Goal: Ask a question

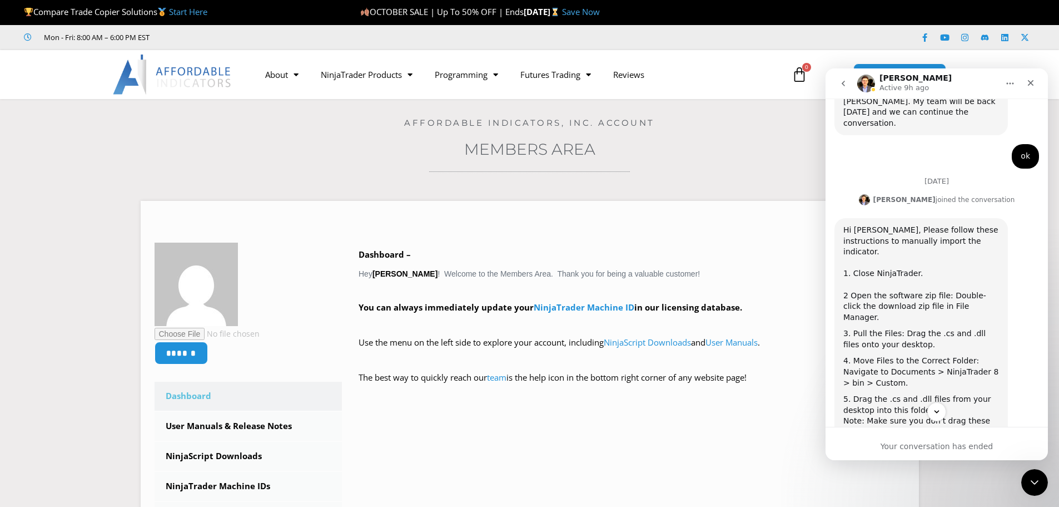
scroll to position [1795, 0]
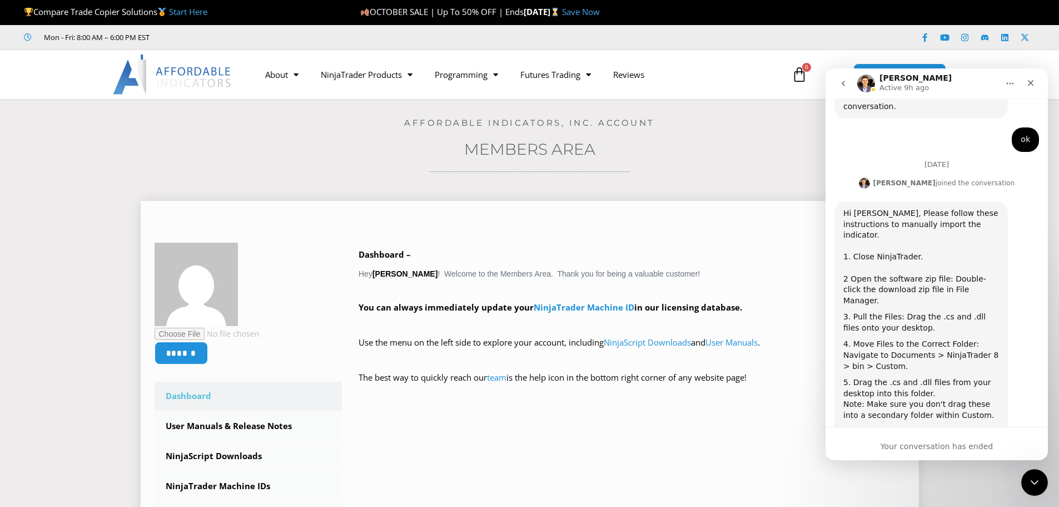
drag, startPoint x: 199, startPoint y: 138, endPoint x: 497, endPoint y: 228, distance: 310.7
click at [497, 228] on div at bounding box center [530, 225] width 751 height 11
click at [925, 449] on div "Your conversation has ended" at bounding box center [937, 446] width 222 height 12
click at [911, 413] on div "Hi [PERSON_NAME], Please follow these instructions to manually import the indic…" at bounding box center [937, 400] width 205 height 398
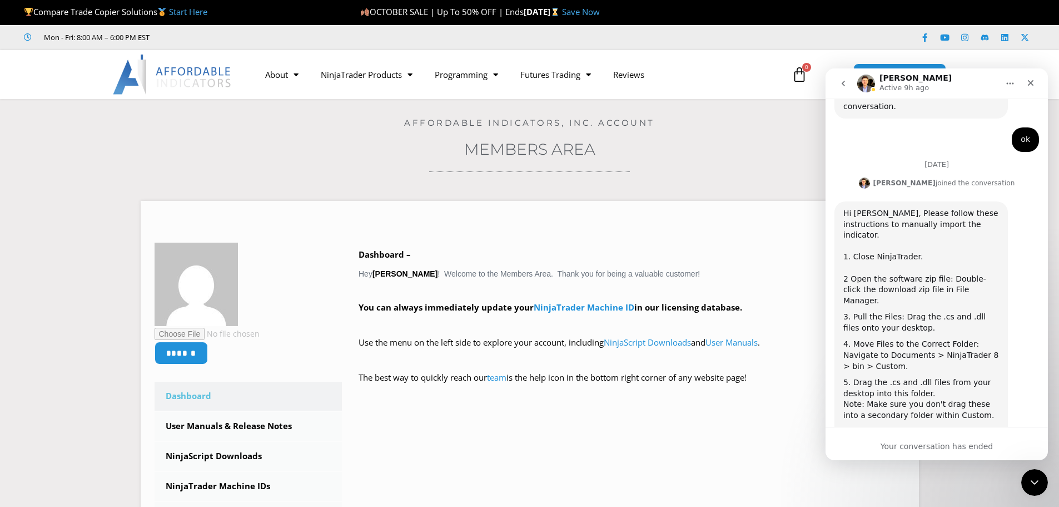
click at [921, 413] on div "Hi [PERSON_NAME], Please follow these instructions to manually import the indic…" at bounding box center [937, 400] width 205 height 398
click at [1008, 80] on icon "Home" at bounding box center [1010, 83] width 9 height 9
click at [1034, 83] on icon "Close" at bounding box center [1030, 82] width 9 height 9
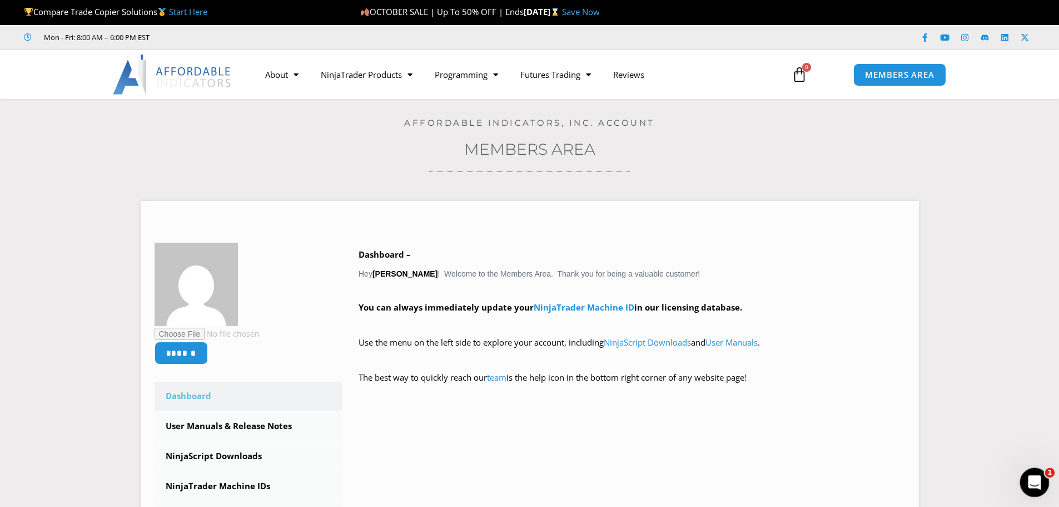
click at [1034, 476] on icon "Open Intercom Messenger" at bounding box center [1033, 481] width 18 height 18
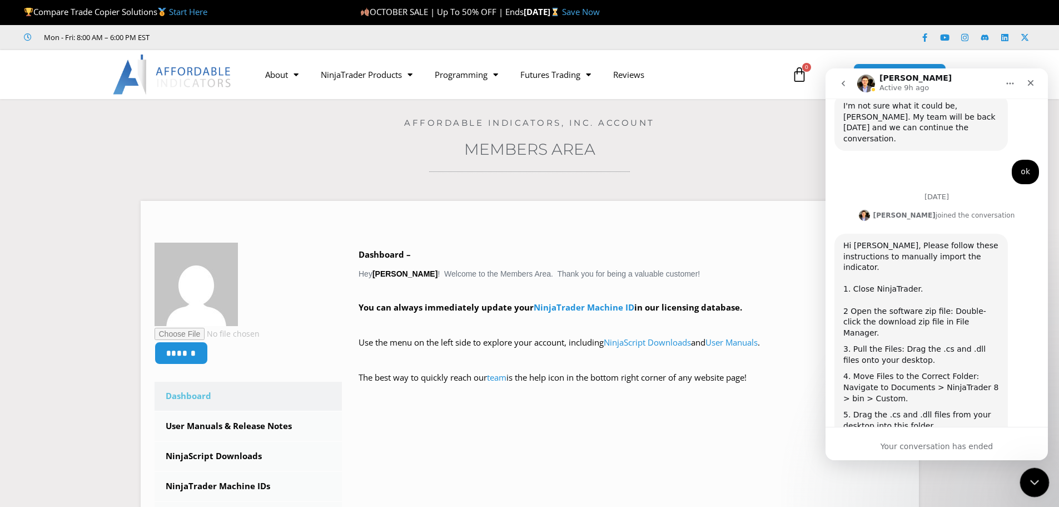
scroll to position [1795, 0]
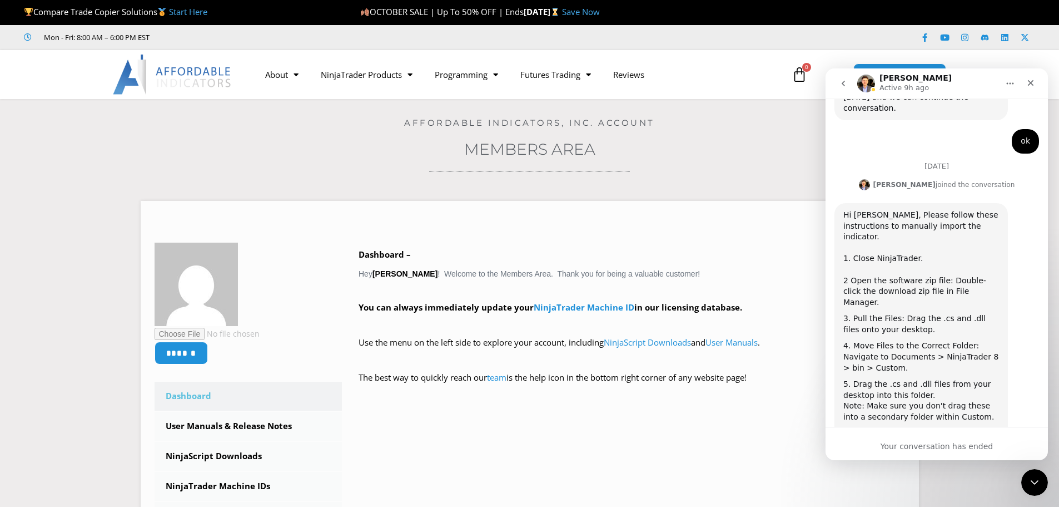
click at [938, 444] on div "Your conversation has ended" at bounding box center [937, 446] width 222 height 12
click at [936, 443] on div "Your conversation has ended" at bounding box center [937, 446] width 222 height 12
click at [897, 404] on div "Hi [PERSON_NAME], Please follow these instructions to manually import the indic…" at bounding box center [937, 402] width 205 height 398
click at [894, 395] on div "Hi [PERSON_NAME], Please follow these instructions to manually import the indic…" at bounding box center [937, 402] width 205 height 398
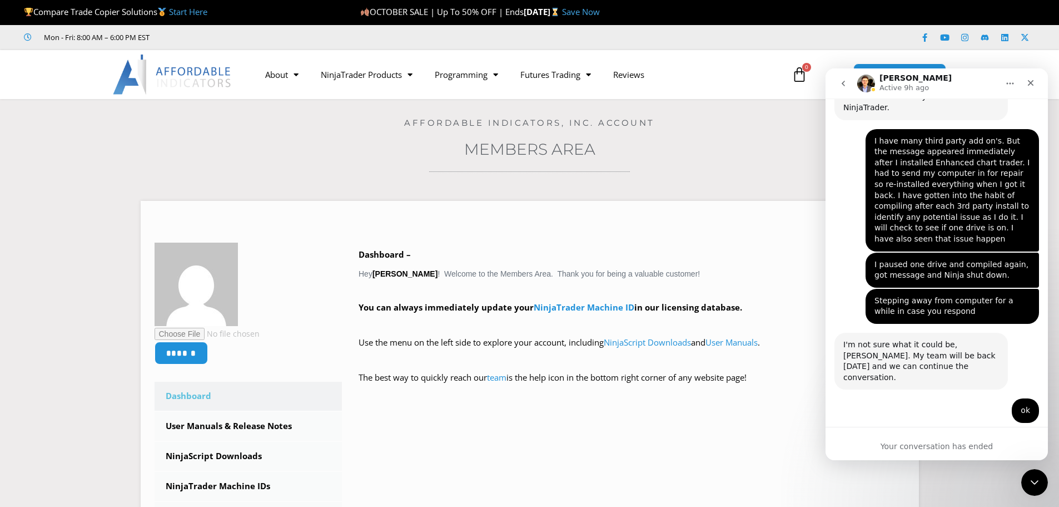
scroll to position [1517, 0]
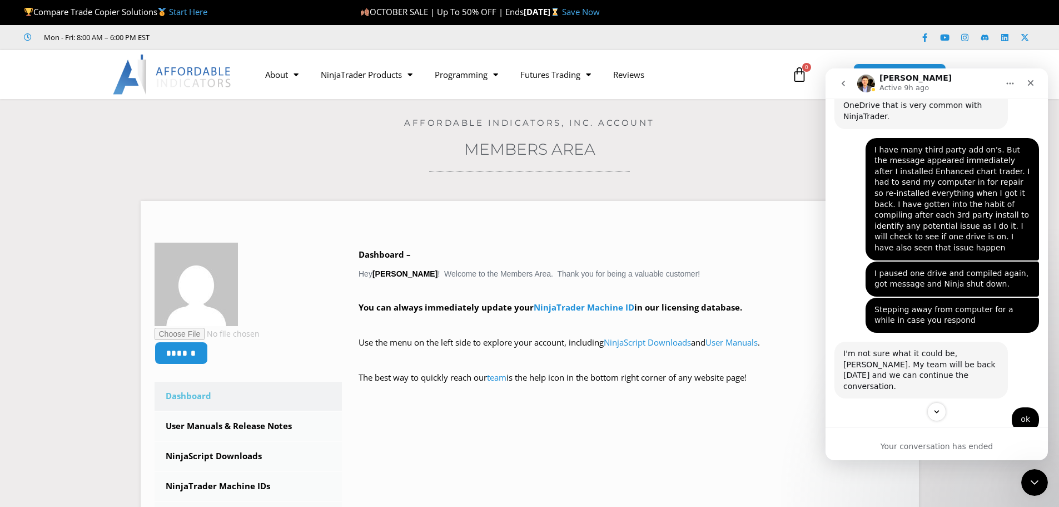
click at [923, 458] on div "[PERSON_NAME] joined the conversation" at bounding box center [945, 463] width 142 height 10
click at [930, 440] on div "[DATE]" at bounding box center [937, 447] width 205 height 15
click at [843, 83] on icon "go back" at bounding box center [843, 84] width 3 height 6
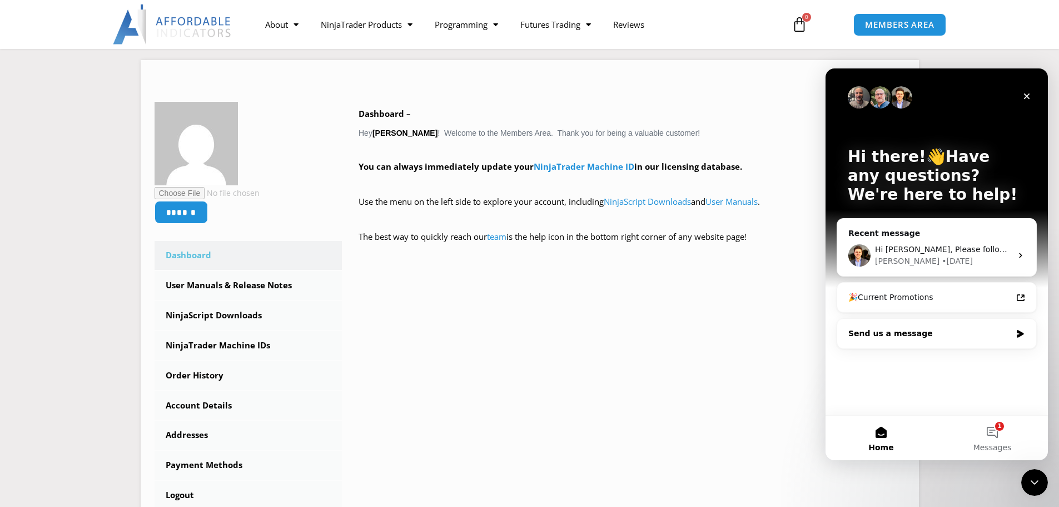
scroll to position [222, 0]
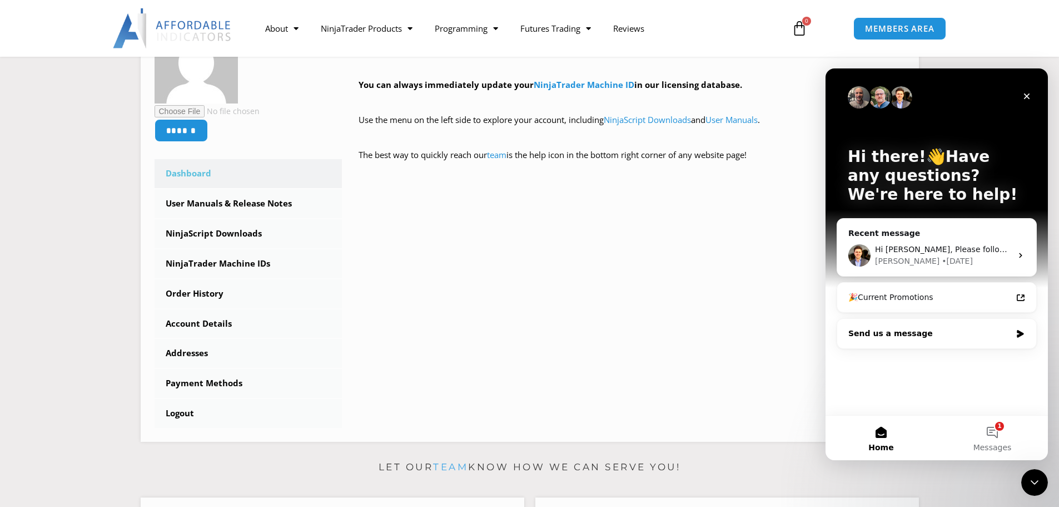
click at [912, 335] on div "Send us a message" at bounding box center [930, 334] width 163 height 12
